Goal: Task Accomplishment & Management: Use online tool/utility

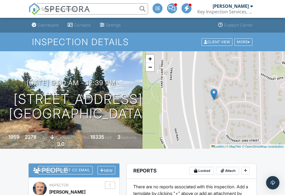
click at [249, 169] on button at bounding box center [245, 171] width 8 height 8
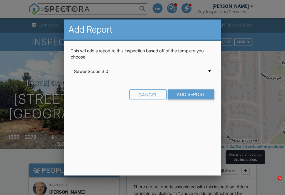
click at [210, 68] on input "Sewer Scope 3.0" at bounding box center [142, 72] width 137 height 14
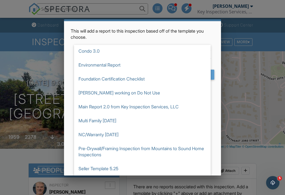
scroll to position [19, 0]
click at [102, 169] on span "Seller Template 5.25" at bounding box center [142, 169] width 137 height 14
type input "Seller Template 5.25"
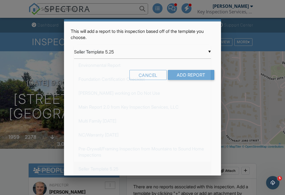
scroll to position [0, 0]
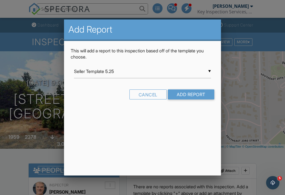
click at [191, 95] on input "Add Report" at bounding box center [191, 94] width 46 height 10
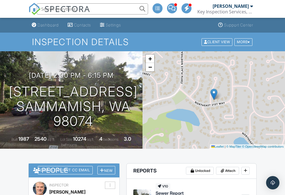
click at [245, 168] on icon at bounding box center [245, 170] width 3 height 4
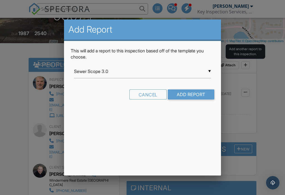
click at [210, 70] on input "Sewer Scope 3.0" at bounding box center [142, 72] width 137 height 14
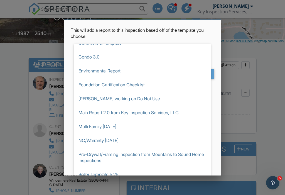
scroll to position [20, 0]
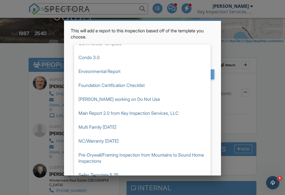
click at [102, 177] on span "Seller Template 5.25" at bounding box center [142, 175] width 137 height 14
type input "Seller Template 5.25"
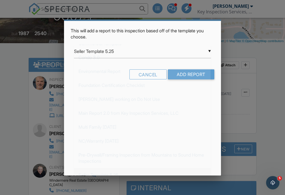
scroll to position [0, 0]
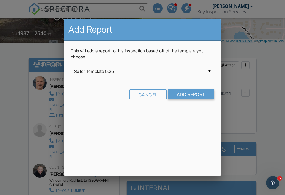
click at [192, 95] on input "Add Report" at bounding box center [191, 94] width 46 height 10
